Goal: Task Accomplishment & Management: Manage account settings

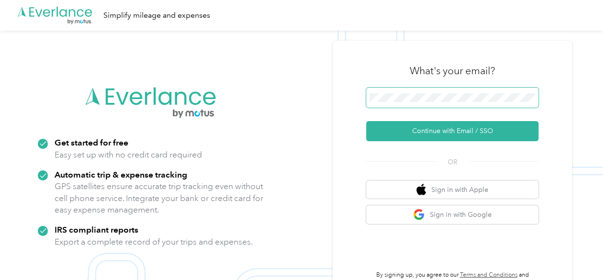
click at [430, 91] on span at bounding box center [452, 98] width 172 height 20
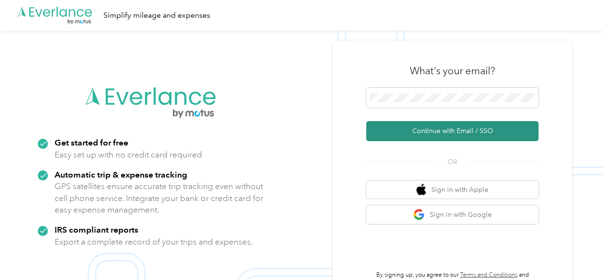
click at [449, 131] on button "Continue with Email / SSO" at bounding box center [452, 131] width 172 height 20
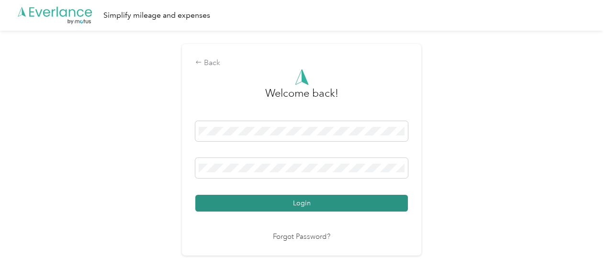
click at [301, 205] on button "Login" at bounding box center [301, 203] width 213 height 17
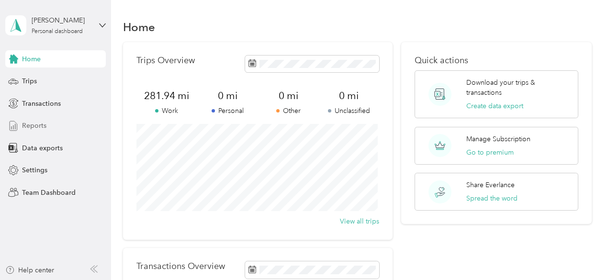
click at [37, 131] on div "Reports" at bounding box center [55, 125] width 101 height 17
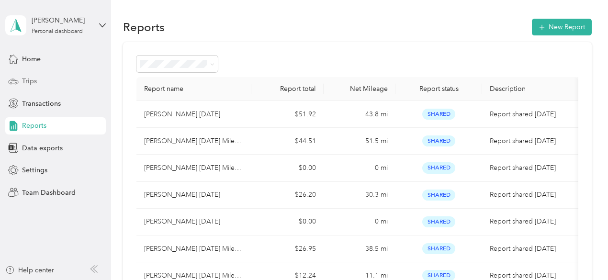
click at [28, 79] on span "Trips" at bounding box center [29, 81] width 15 height 10
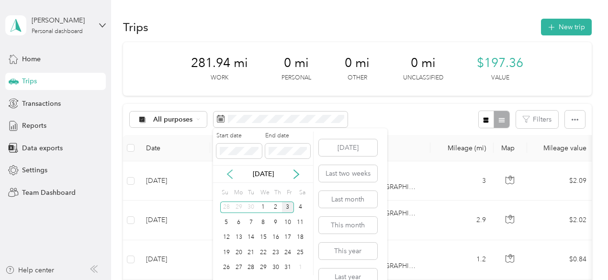
click at [227, 175] on icon at bounding box center [230, 175] width 10 height 10
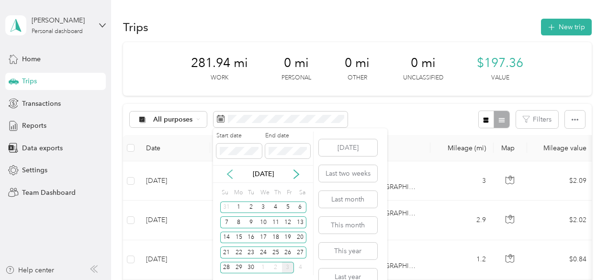
click at [227, 175] on icon at bounding box center [230, 175] width 10 height 10
click at [286, 208] on div "1" at bounding box center [288, 208] width 12 height 12
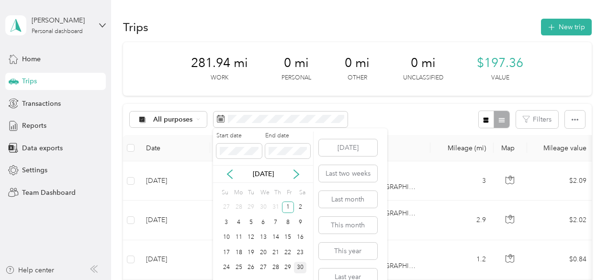
click at [304, 263] on div "30" at bounding box center [300, 268] width 12 height 12
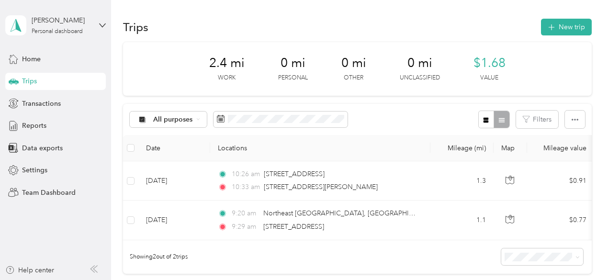
scroll to position [48, 0]
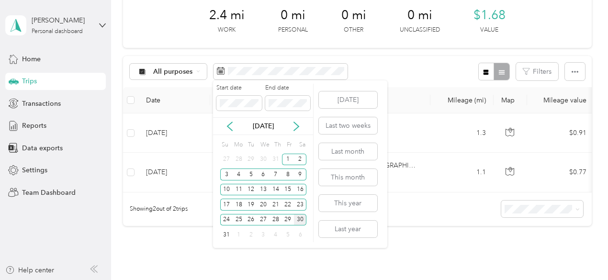
click at [303, 221] on div "30" at bounding box center [300, 220] width 12 height 12
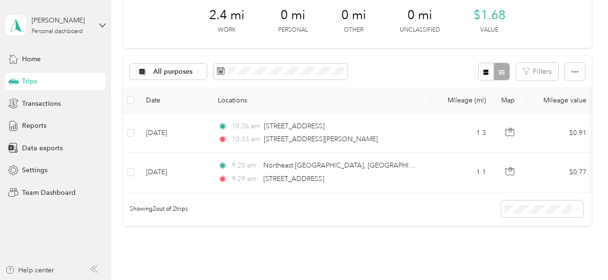
click at [412, 248] on div "2.4 mi Work 0 mi Personal 0 mi Other 0 mi Unclassified $1.68 Value All purposes…" at bounding box center [357, 126] width 469 height 265
click at [37, 61] on span "Home" at bounding box center [31, 59] width 19 height 10
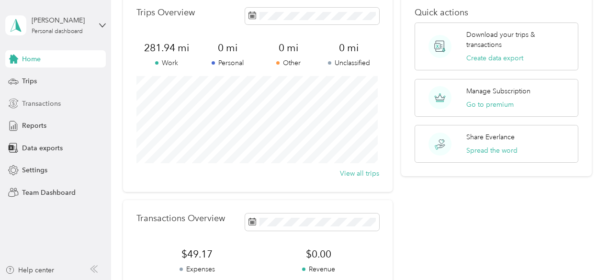
click at [34, 104] on span "Transactions" at bounding box center [41, 104] width 39 height 10
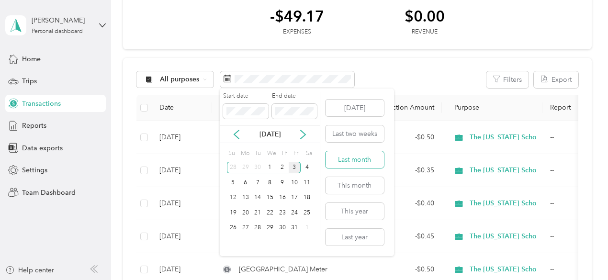
click at [347, 162] on button "Last month" at bounding box center [355, 159] width 58 height 17
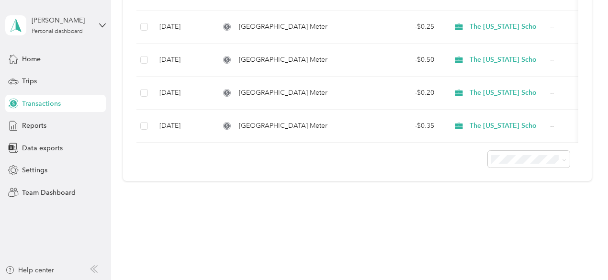
scroll to position [527, 0]
click at [35, 61] on span "Home" at bounding box center [31, 59] width 19 height 10
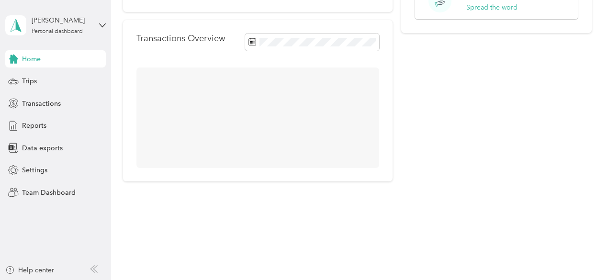
scroll to position [245, 0]
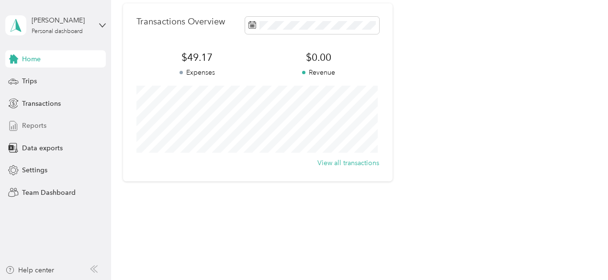
click at [40, 128] on span "Reports" at bounding box center [34, 126] width 24 height 10
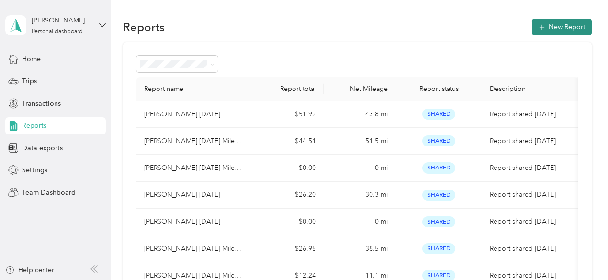
click at [559, 27] on button "New Report" at bounding box center [562, 27] width 60 height 17
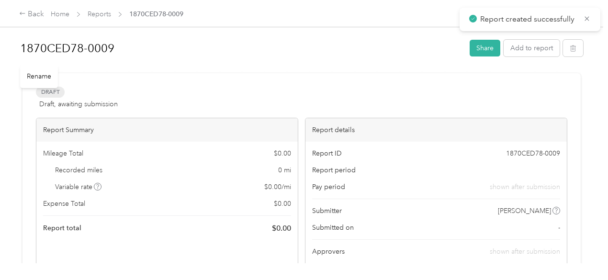
click at [69, 50] on h1 "1870CED78-0009" at bounding box center [241, 48] width 443 height 23
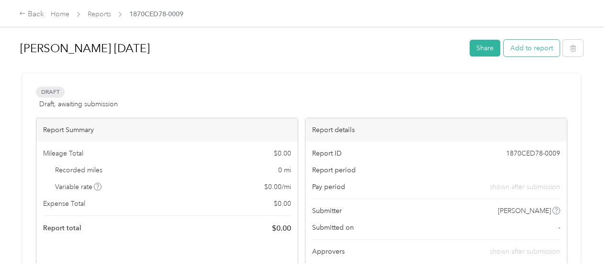
click at [517, 50] on button "Add to report" at bounding box center [532, 48] width 56 height 17
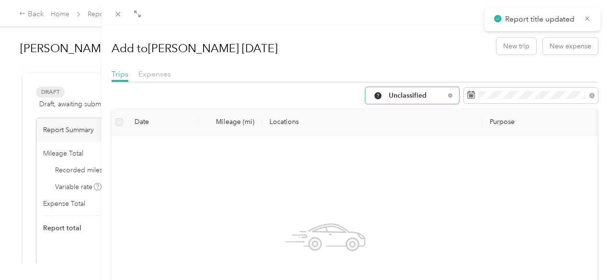
click at [398, 95] on span "Unclassified" at bounding box center [417, 95] width 56 height 7
click at [400, 179] on span "The [US_STATE] School for the Blind" at bounding box center [439, 180] width 114 height 10
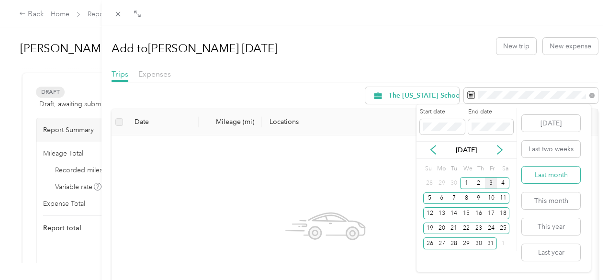
click at [538, 178] on button "Last month" at bounding box center [551, 175] width 58 height 17
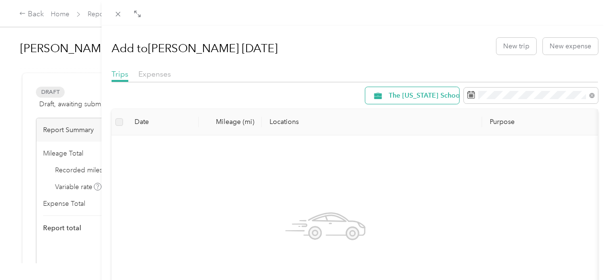
click at [389, 98] on span "The [US_STATE] School for the Blind" at bounding box center [446, 95] width 114 height 7
click at [416, 197] on span "The [US_STATE] School for the Blind" at bounding box center [439, 197] width 115 height 10
click at [411, 92] on span "The [US_STATE] School for the Blind" at bounding box center [446, 95] width 114 height 7
click at [420, 182] on span "The [US_STATE] School for the Blind" at bounding box center [439, 180] width 115 height 10
click at [400, 89] on div "The [US_STATE] School for the Blind" at bounding box center [412, 95] width 94 height 17
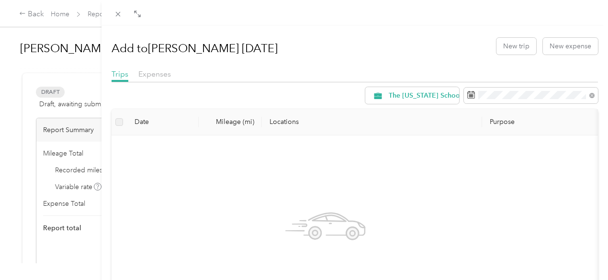
click at [395, 112] on span "All Purposes" at bounding box center [445, 111] width 126 height 10
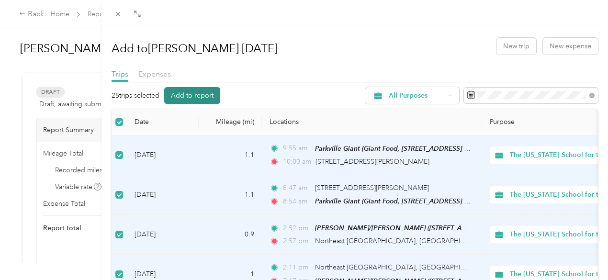
click at [220, 98] on button "Add to report" at bounding box center [192, 95] width 56 height 17
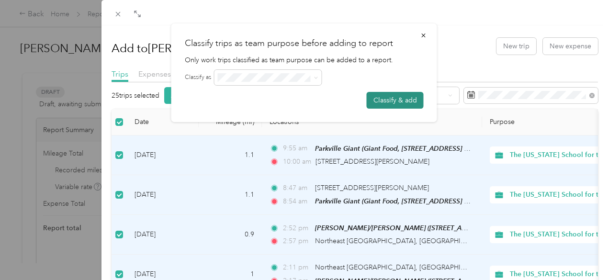
click at [380, 101] on button "Classify & add" at bounding box center [395, 100] width 57 height 17
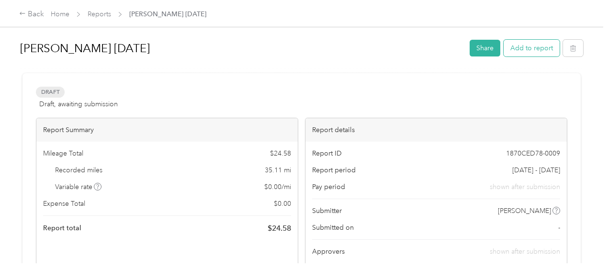
click at [520, 49] on button "Add to report" at bounding box center [532, 48] width 56 height 17
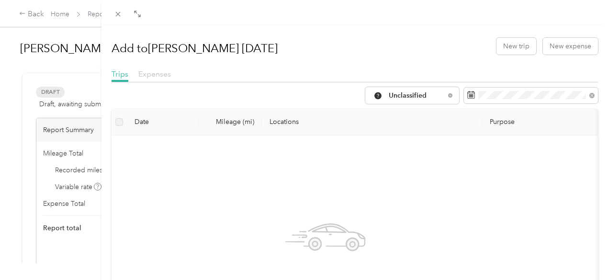
click at [171, 77] on span "Expenses" at bounding box center [154, 73] width 33 height 9
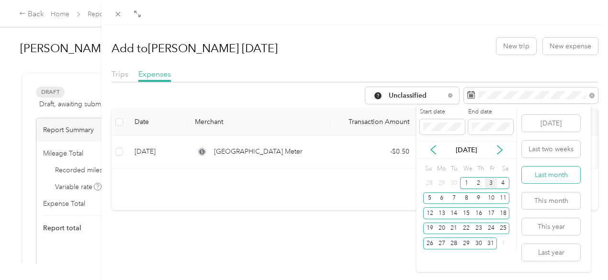
click at [549, 177] on button "Last month" at bounding box center [551, 175] width 58 height 17
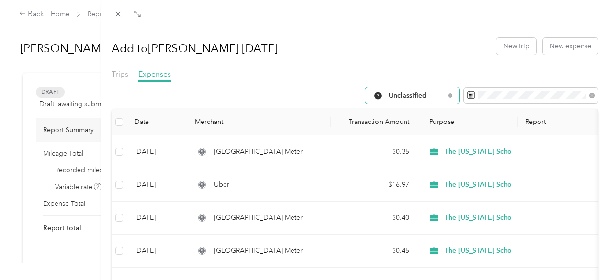
click at [436, 93] on span "Unclassified" at bounding box center [417, 95] width 56 height 7
click at [412, 112] on span "All Purposes" at bounding box center [439, 113] width 114 height 10
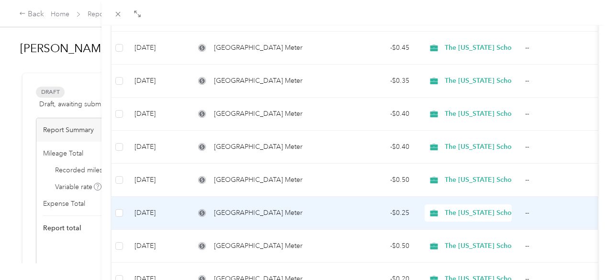
scroll to position [462, 0]
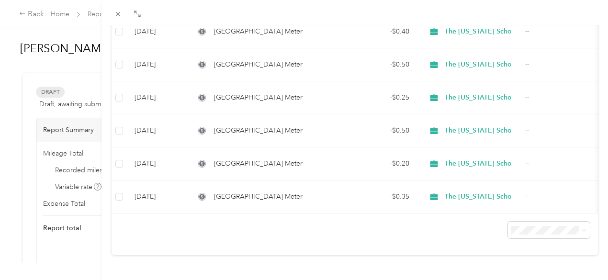
click at [515, 191] on li "50 per load" at bounding box center [542, 188] width 82 height 17
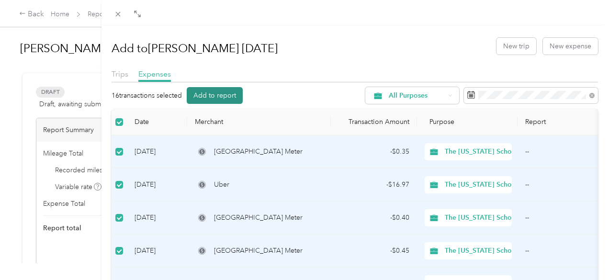
click at [243, 93] on button "Add to report" at bounding box center [215, 95] width 56 height 17
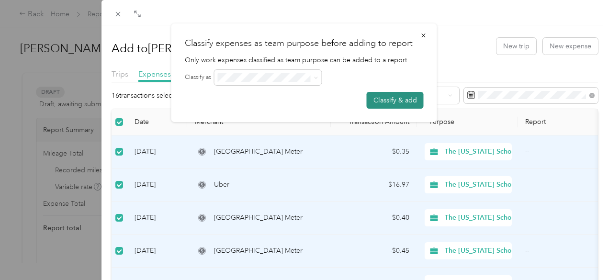
click at [379, 96] on button "Classify & add" at bounding box center [395, 100] width 57 height 17
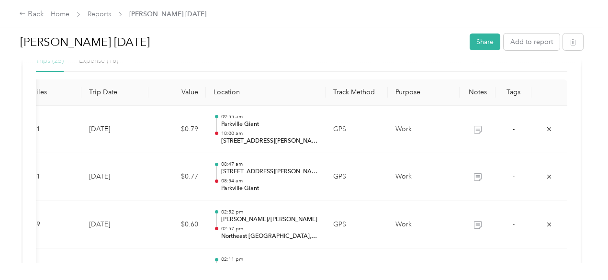
scroll to position [192, 0]
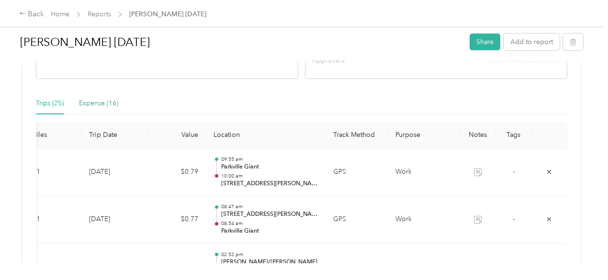
click at [98, 105] on div "Expense (16)" at bounding box center [98, 103] width 39 height 11
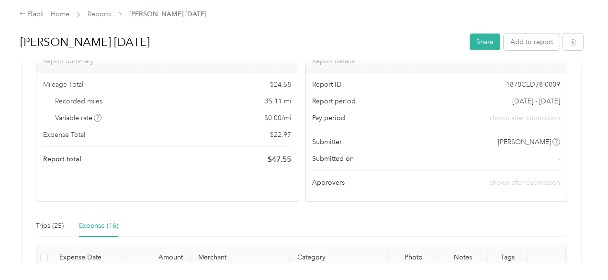
scroll to position [0, 0]
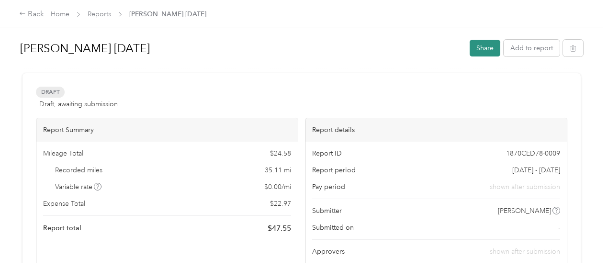
click at [479, 50] on button "Share" at bounding box center [485, 48] width 31 height 17
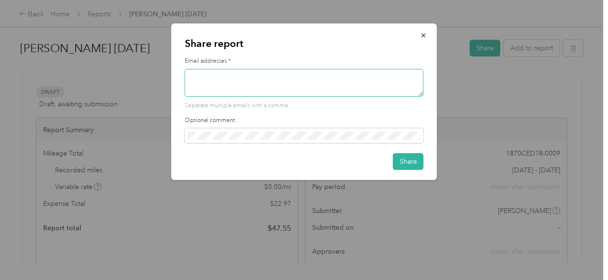
click at [262, 83] on textarea at bounding box center [304, 83] width 239 height 28
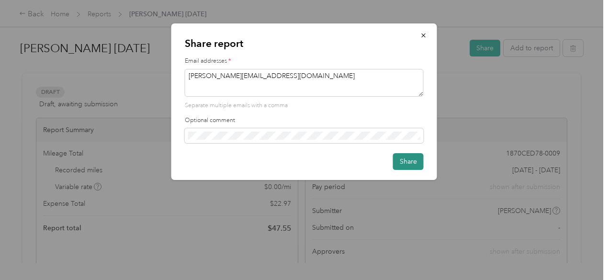
type textarea "[PERSON_NAME][EMAIL_ADDRESS][DOMAIN_NAME]"
click at [410, 164] on button "Share" at bounding box center [408, 161] width 31 height 17
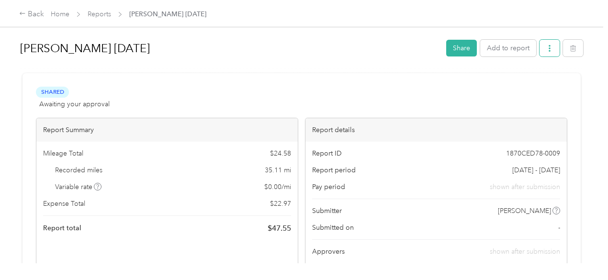
click at [542, 52] on button "button" at bounding box center [550, 48] width 20 height 17
click at [525, 82] on span "Download" at bounding box center [520, 83] width 32 height 10
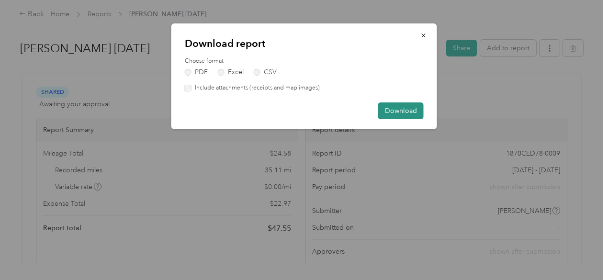
click at [401, 107] on button "Download" at bounding box center [401, 111] width 46 height 17
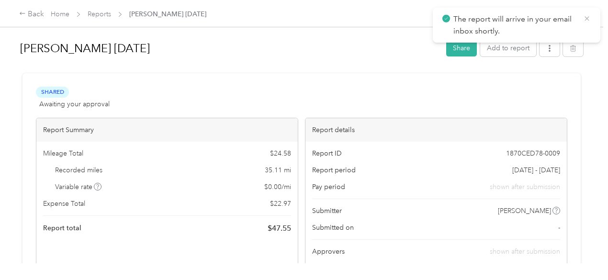
click at [589, 21] on icon at bounding box center [587, 18] width 8 height 9
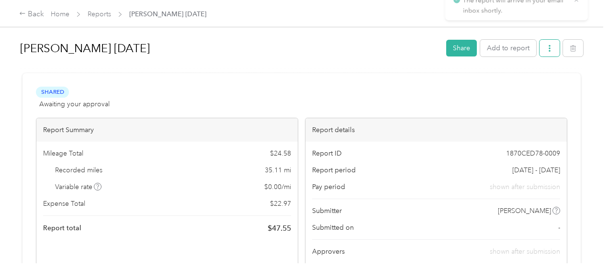
click at [549, 52] on icon "button" at bounding box center [550, 48] width 2 height 7
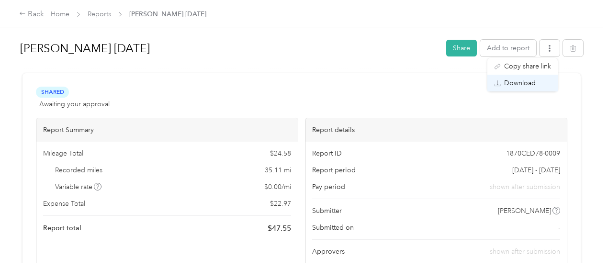
click at [529, 87] on span "Download" at bounding box center [520, 83] width 32 height 10
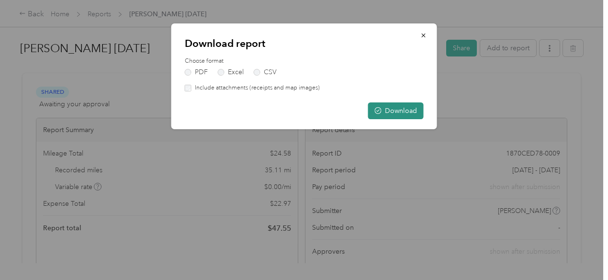
click at [400, 108] on button "Download" at bounding box center [396, 111] width 56 height 17
